Goal: Information Seeking & Learning: Learn about a topic

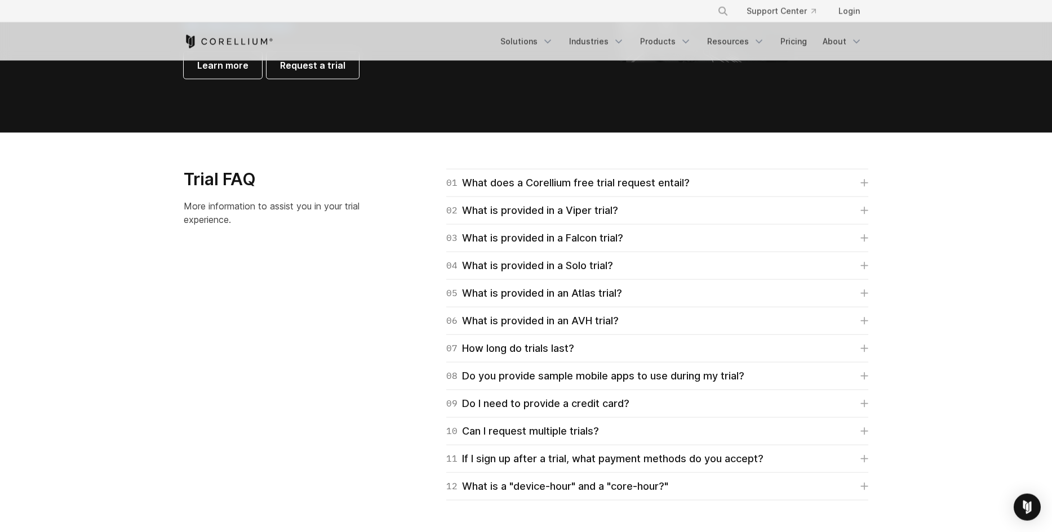
scroll to position [1633, 0]
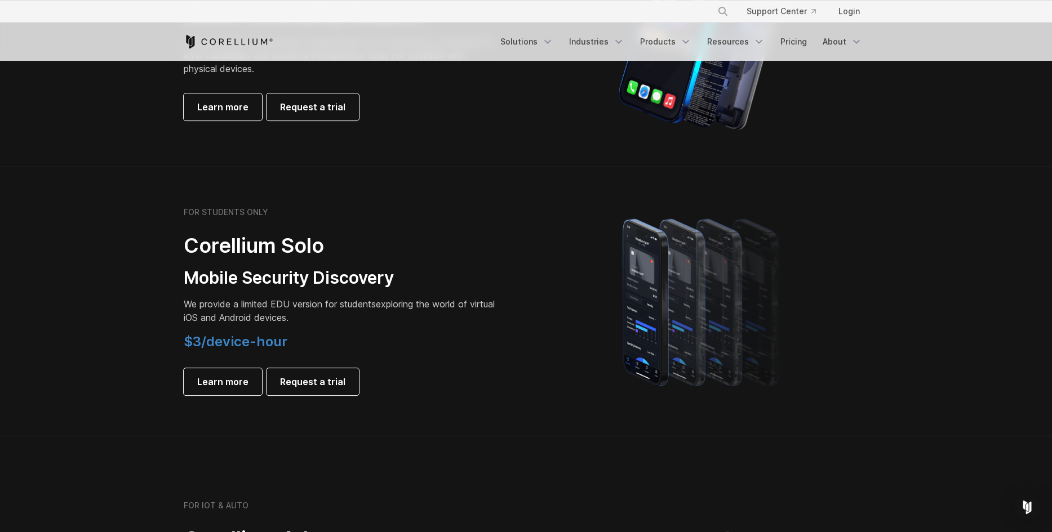
scroll to position [622, 0]
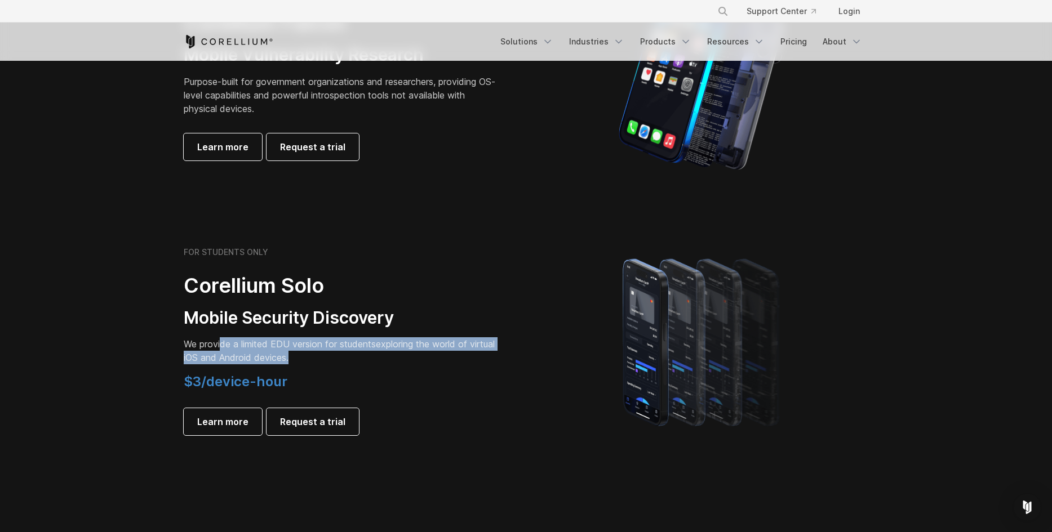
drag, startPoint x: 296, startPoint y: 352, endPoint x: 222, endPoint y: 344, distance: 74.3
click at [222, 344] on p "We provide a limited EDU version for students exploring the world of virtual iO…" at bounding box center [342, 351] width 316 height 27
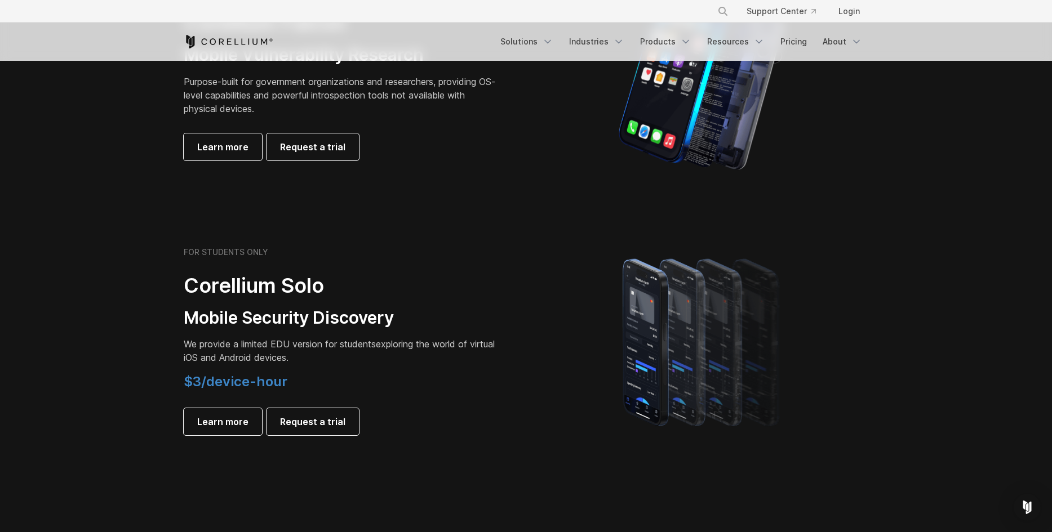
click at [222, 344] on span "We provide a limited EDU version for students" at bounding box center [280, 344] width 192 height 11
click at [192, 347] on span "We provide a limited EDU version for students" at bounding box center [280, 344] width 192 height 11
click at [236, 428] on span "Learn more" at bounding box center [222, 422] width 51 height 14
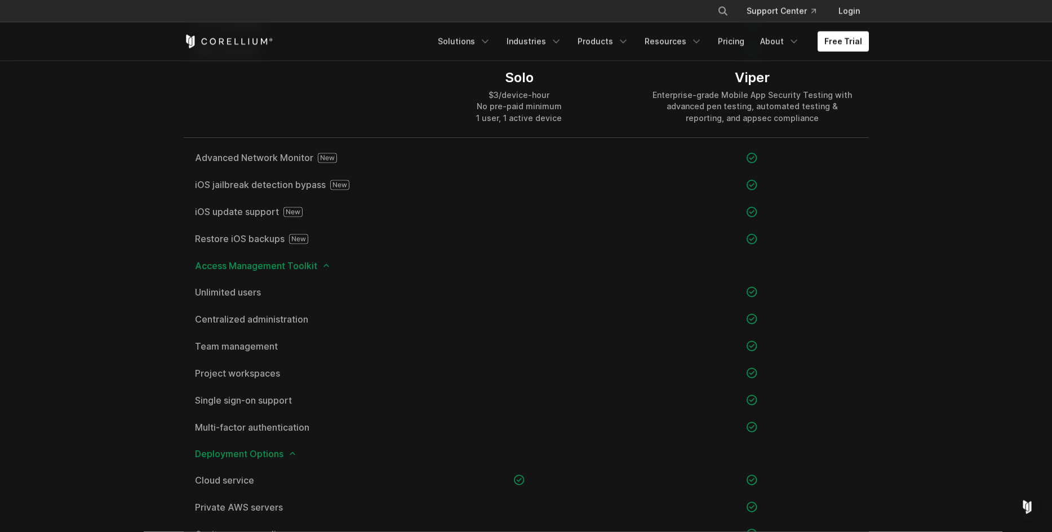
scroll to position [1309, 0]
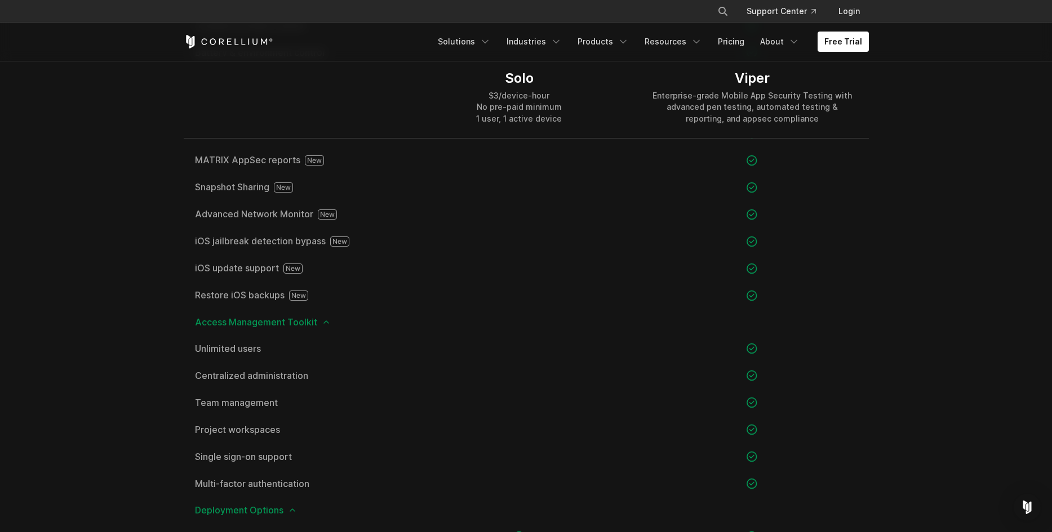
drag, startPoint x: 179, startPoint y: 159, endPoint x: 366, endPoint y: 313, distance: 242.3
click at [366, 313] on section "Product Comparison Solo is for student users only. Enterprises should visit Cor…" at bounding box center [526, 72] width 1052 height 1195
click at [357, 328] on div "Access Management Toolkit" at bounding box center [526, 322] width 685 height 26
click at [322, 316] on div "Access Management Toolkit" at bounding box center [526, 322] width 685 height 26
click at [328, 321] on icon at bounding box center [326, 322] width 9 height 9
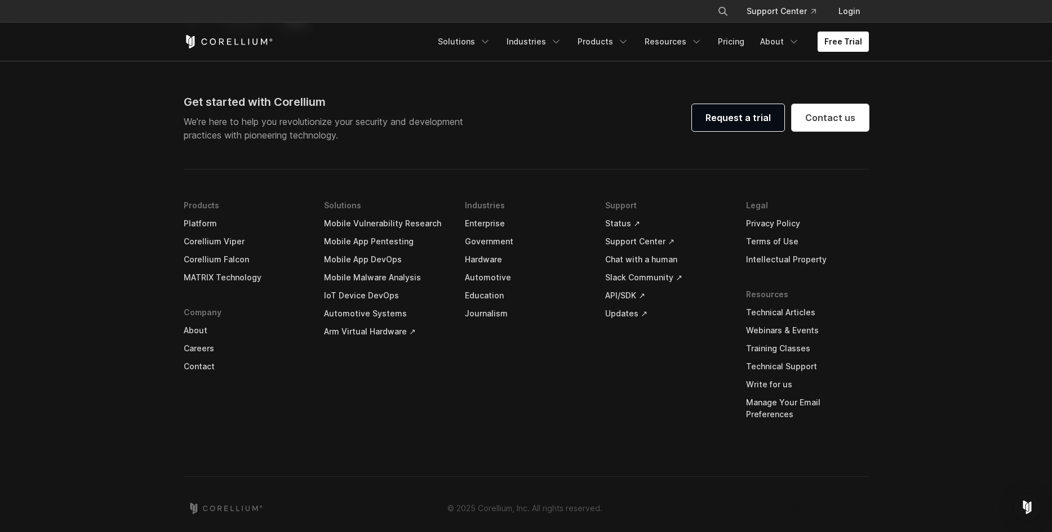
scroll to position [2158, 0]
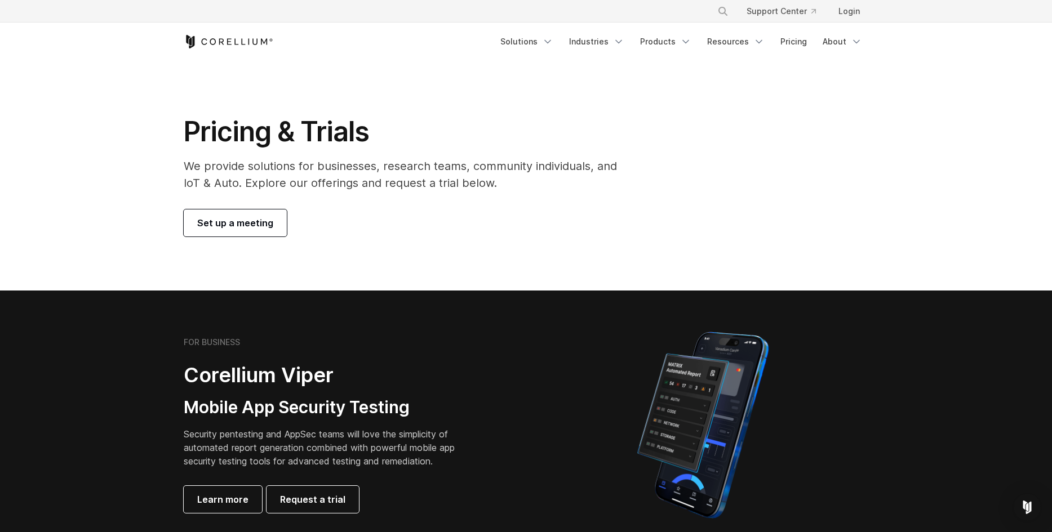
scroll to position [622, 0]
